Goal: Information Seeking & Learning: Understand process/instructions

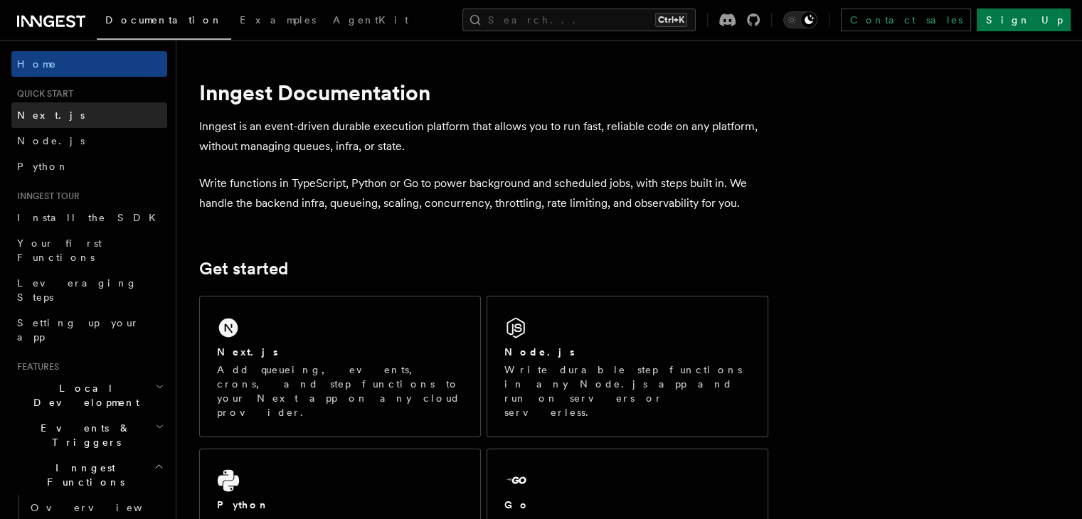
click at [86, 112] on link "Next.js" at bounding box center [89, 115] width 156 height 26
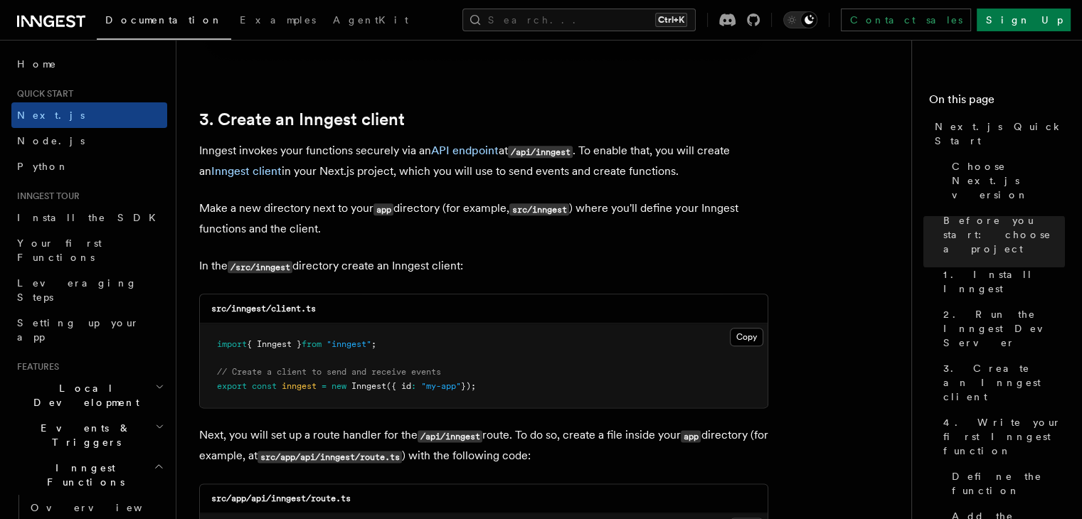
scroll to position [1636, 0]
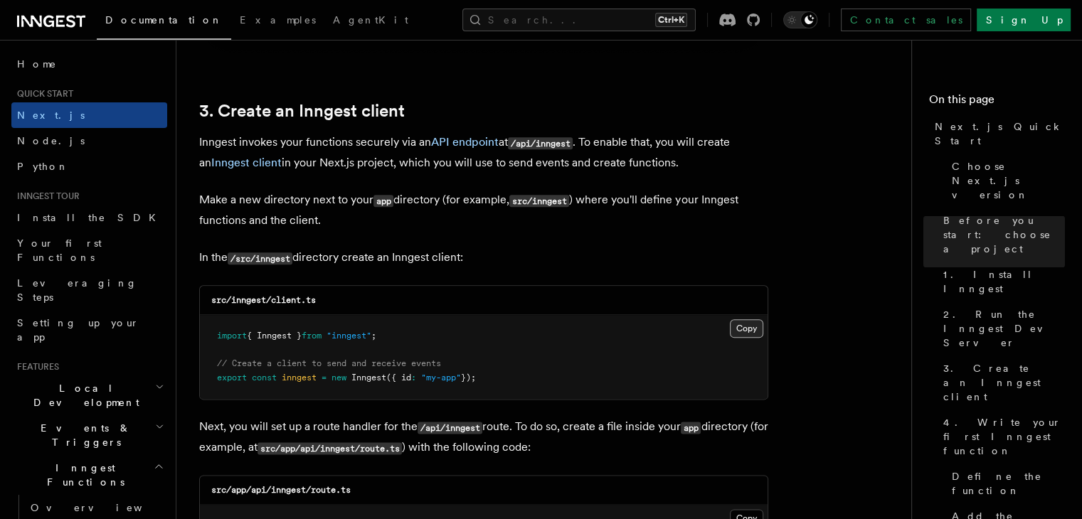
click at [747, 325] on button "Copy Copied" at bounding box center [746, 328] width 33 height 18
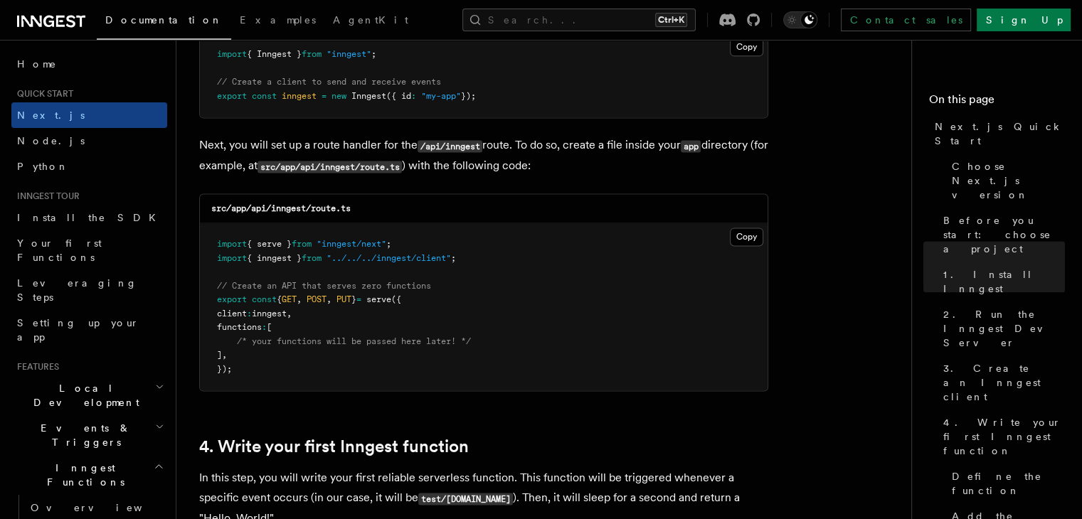
scroll to position [1921, 0]
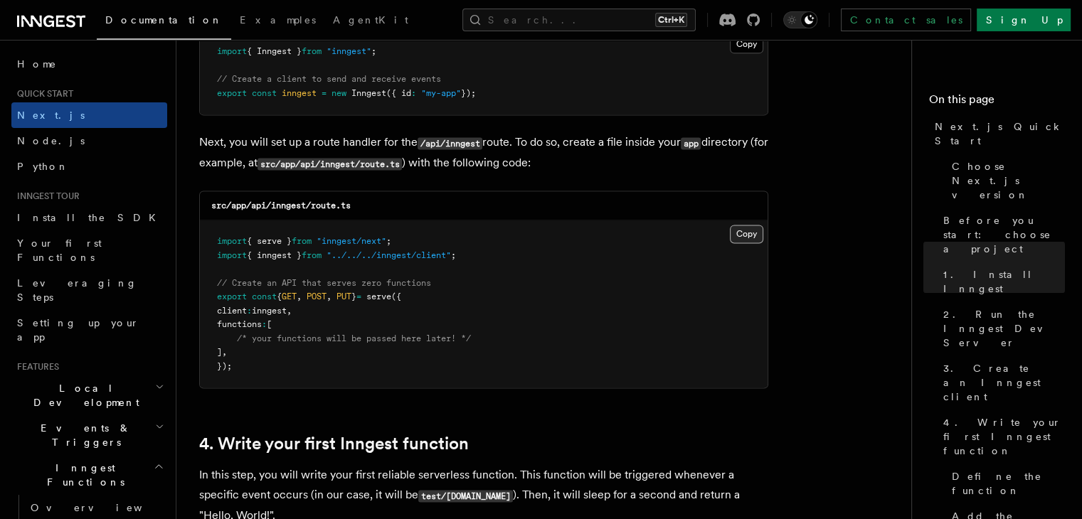
click at [740, 235] on button "Copy Copied" at bounding box center [746, 234] width 33 height 18
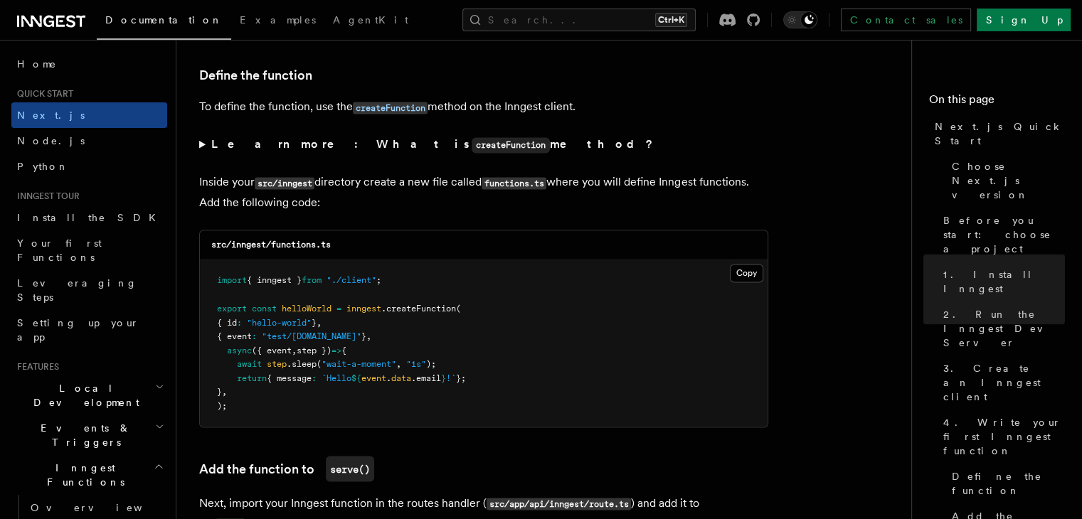
scroll to position [2419, 0]
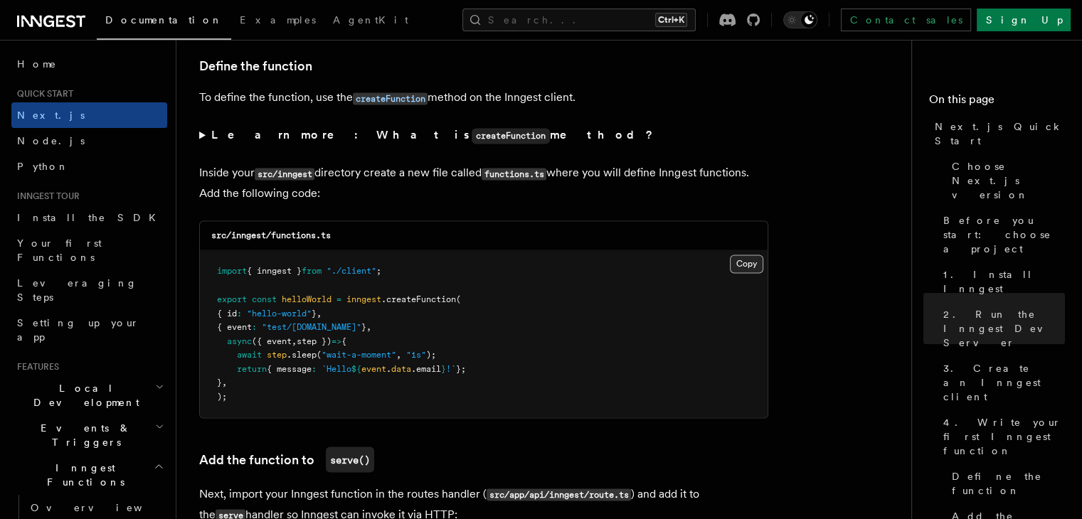
click at [751, 271] on button "Copy Copied" at bounding box center [746, 264] width 33 height 18
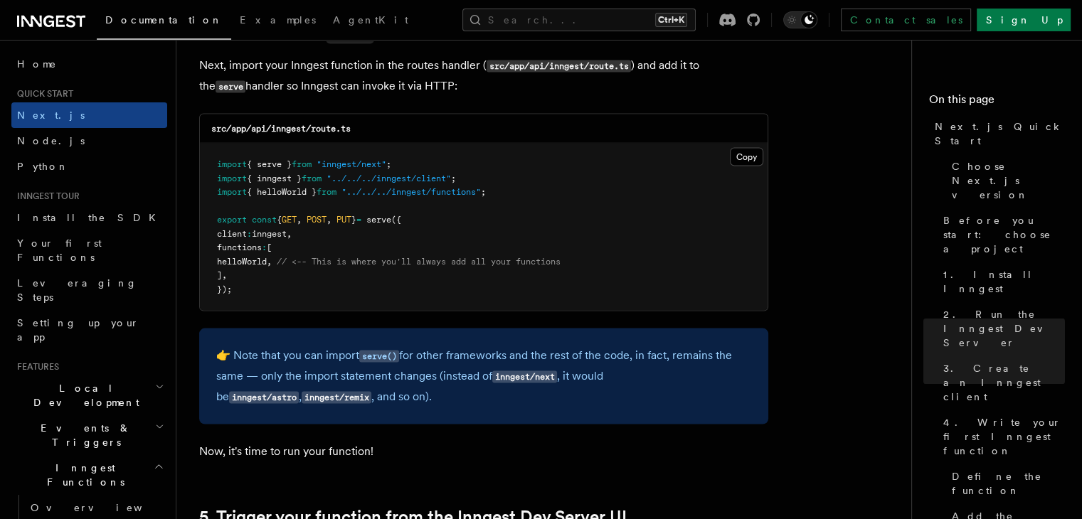
scroll to position [2846, 0]
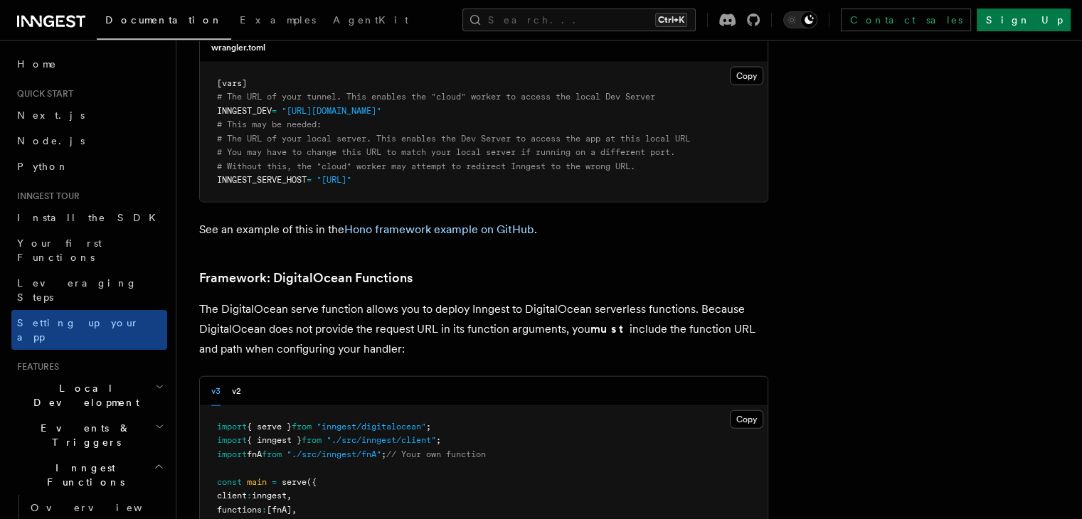
scroll to position [3202, 0]
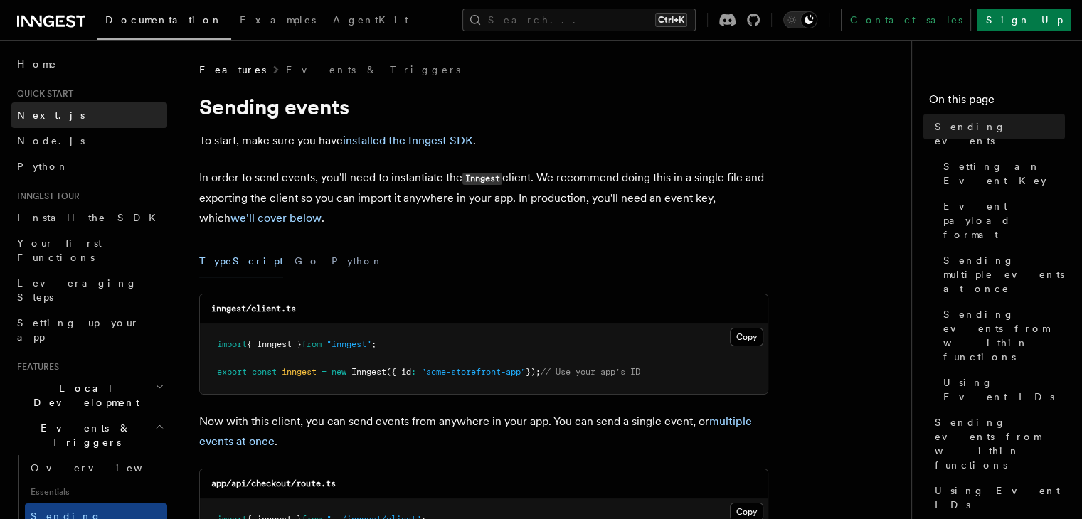
click at [58, 115] on link "Next.js" at bounding box center [89, 115] width 156 height 26
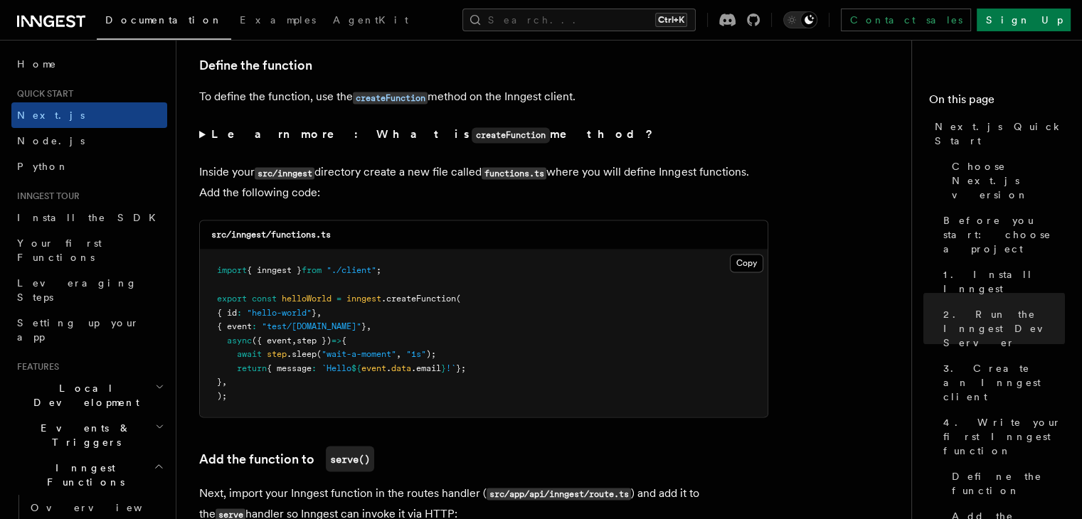
scroll to position [2419, 0]
click at [749, 270] on button "Copy Copied" at bounding box center [746, 264] width 33 height 18
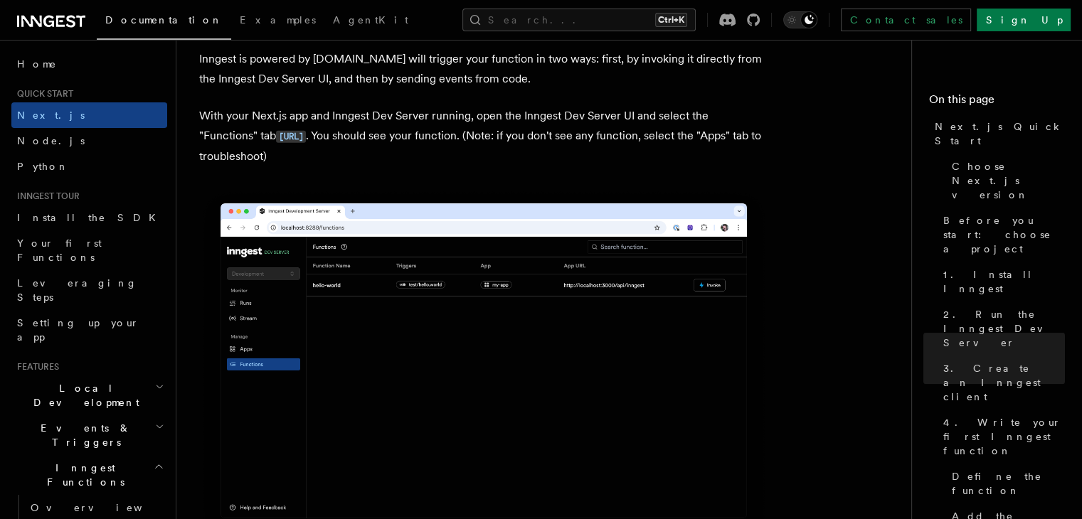
scroll to position [3344, 0]
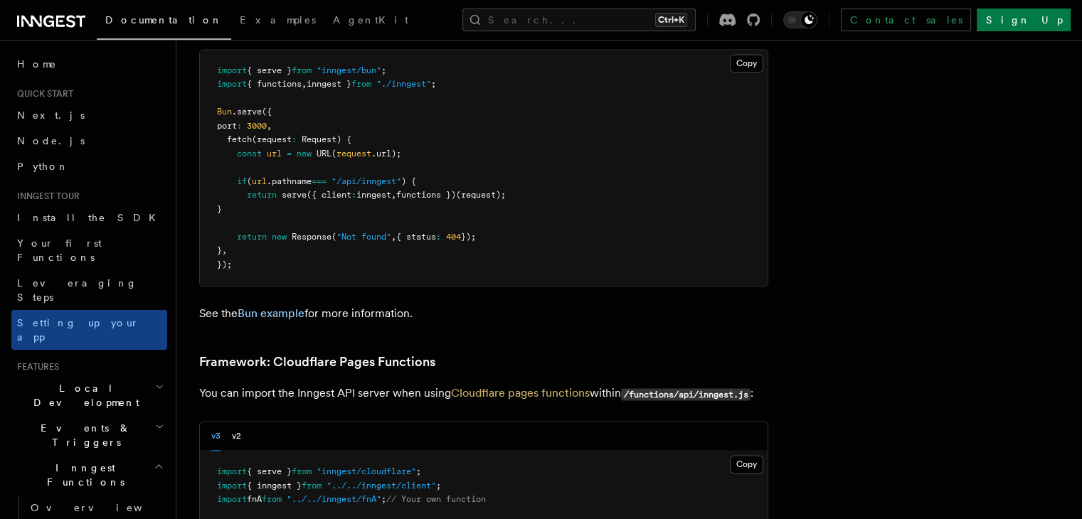
scroll to position [1992, 0]
